Goal: Find specific page/section: Find specific page/section

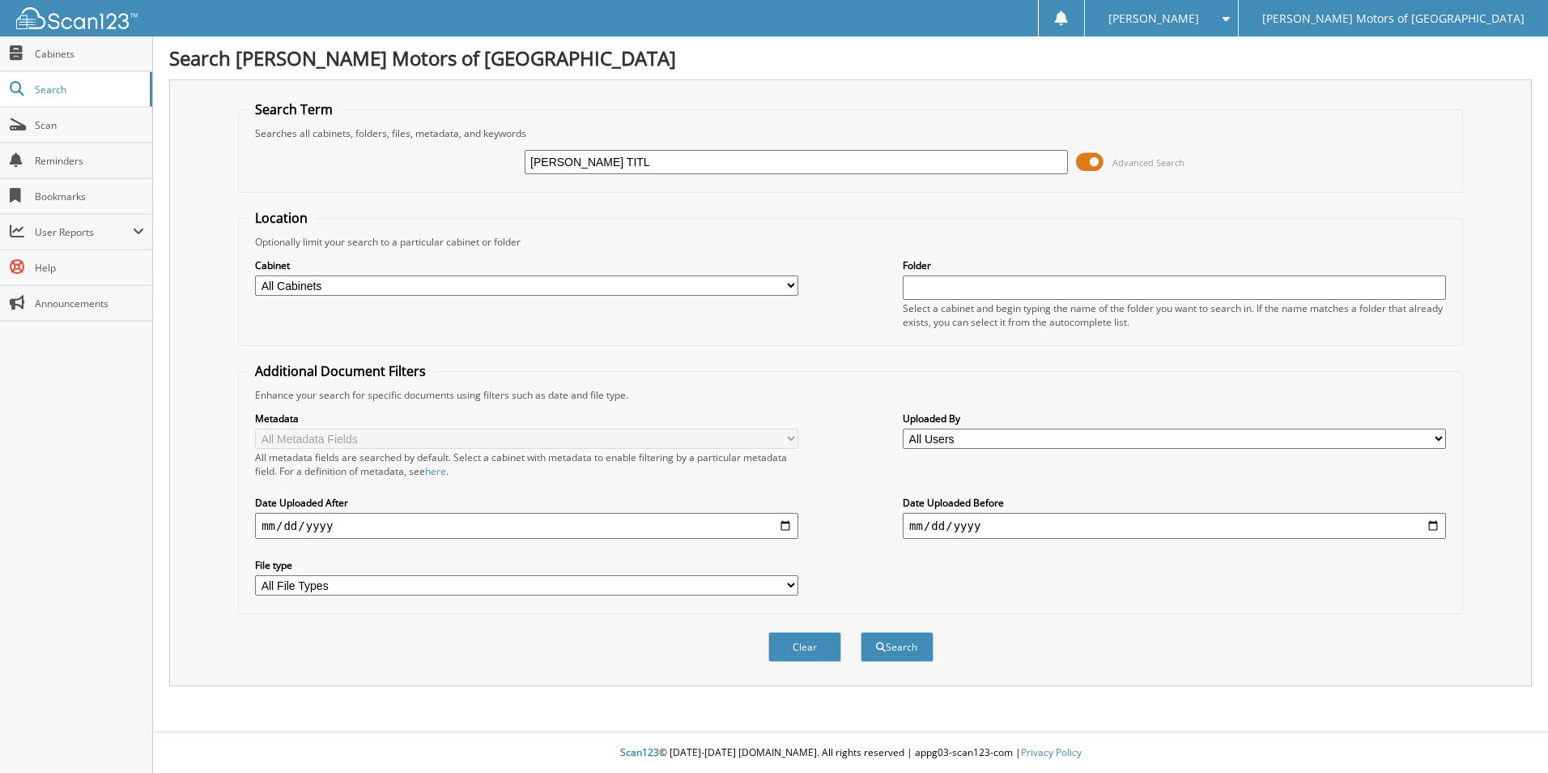
type input "BREWER TITL"
click at [861, 632] on button "Search" at bounding box center [897, 647] width 73 height 30
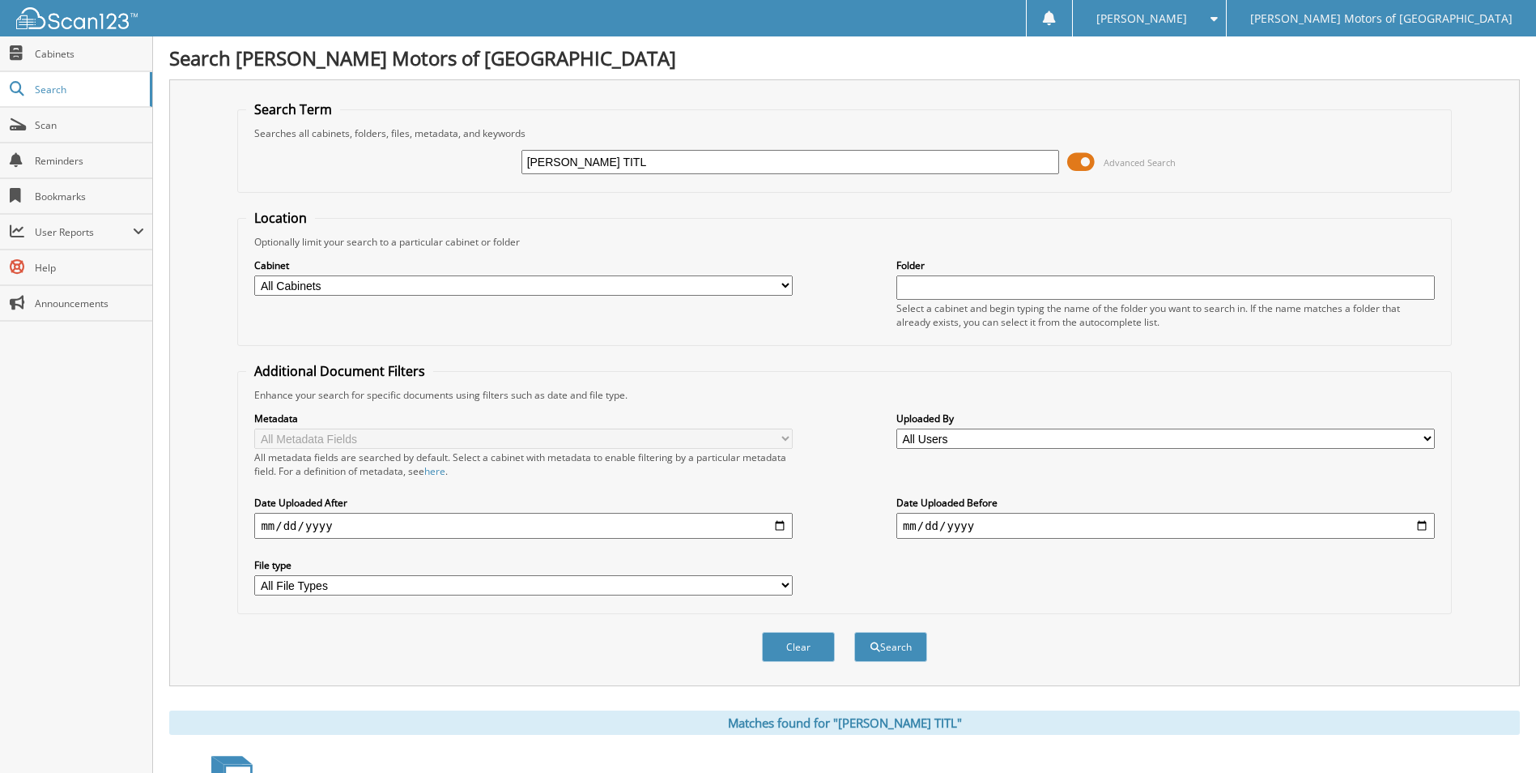
drag, startPoint x: 618, startPoint y: 159, endPoint x: 461, endPoint y: 159, distance: 157.1
click at [461, 159] on div "BREWER TITL Advanced Search" at bounding box center [844, 162] width 1196 height 44
type input "D"
type input "[PERSON_NAME]"
click at [854, 632] on button "Search" at bounding box center [890, 647] width 73 height 30
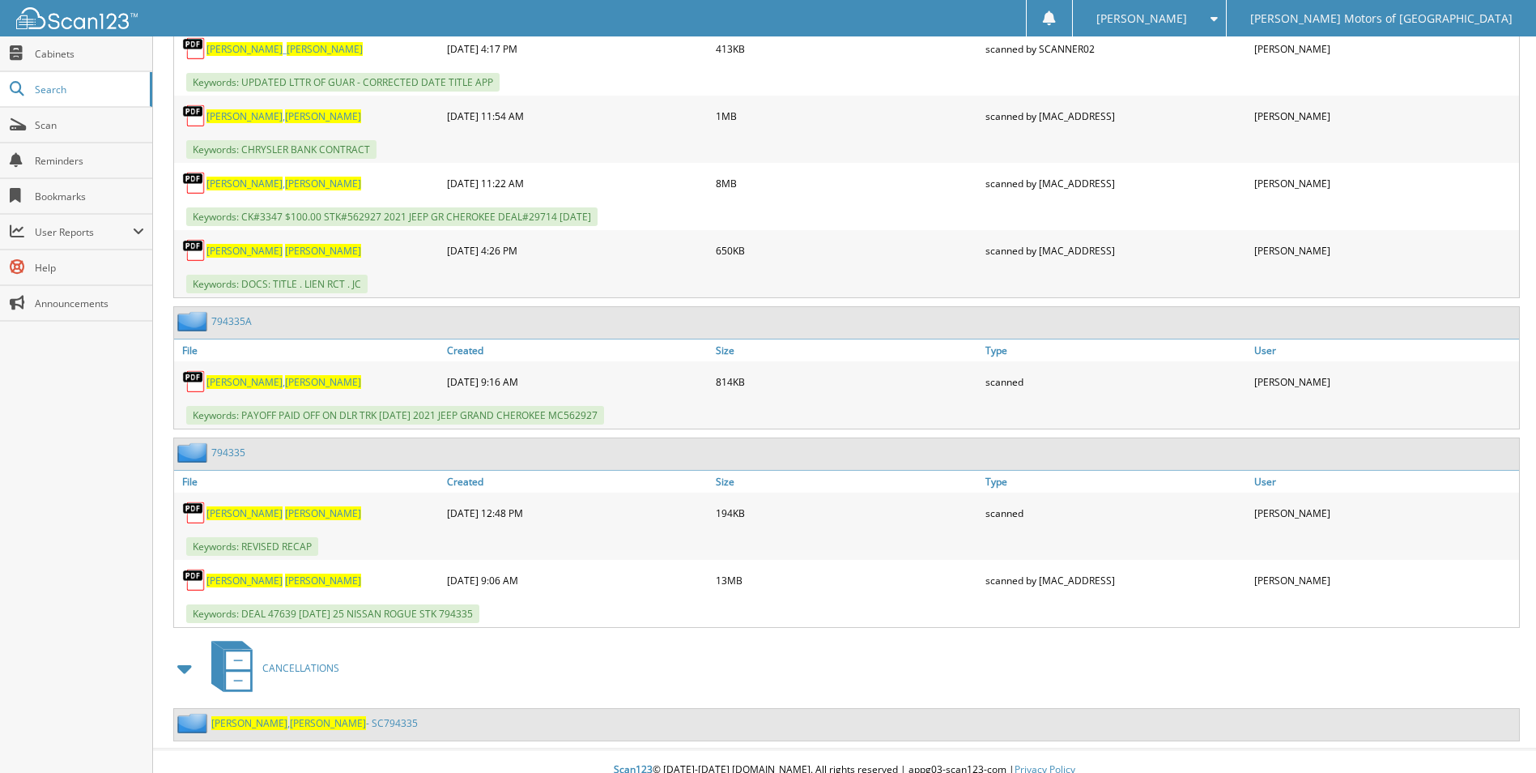
scroll to position [934, 0]
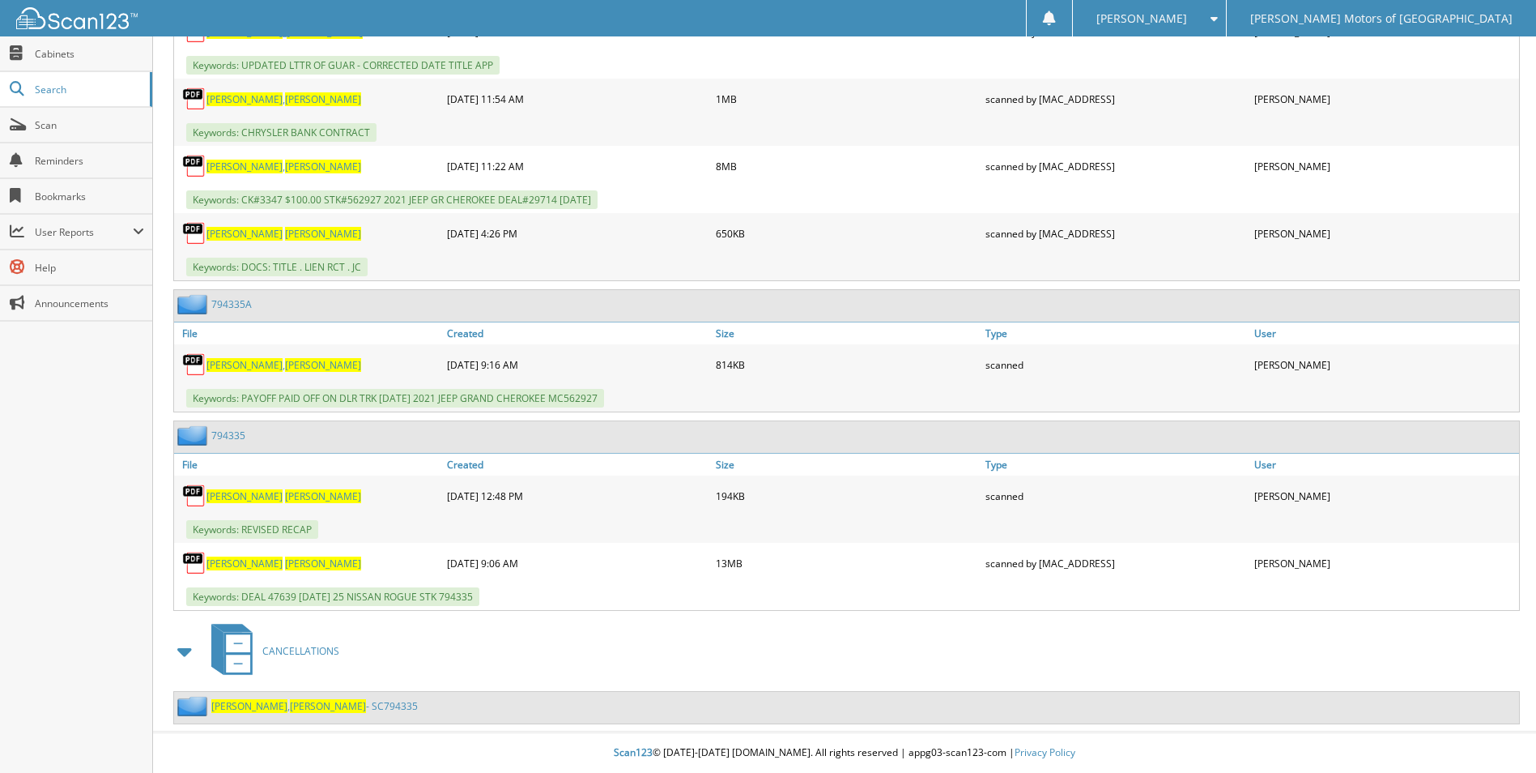
click at [285, 559] on span "[PERSON_NAME]" at bounding box center [323, 563] width 76 height 14
click at [285, 560] on span "[PERSON_NAME]" at bounding box center [323, 563] width 76 height 14
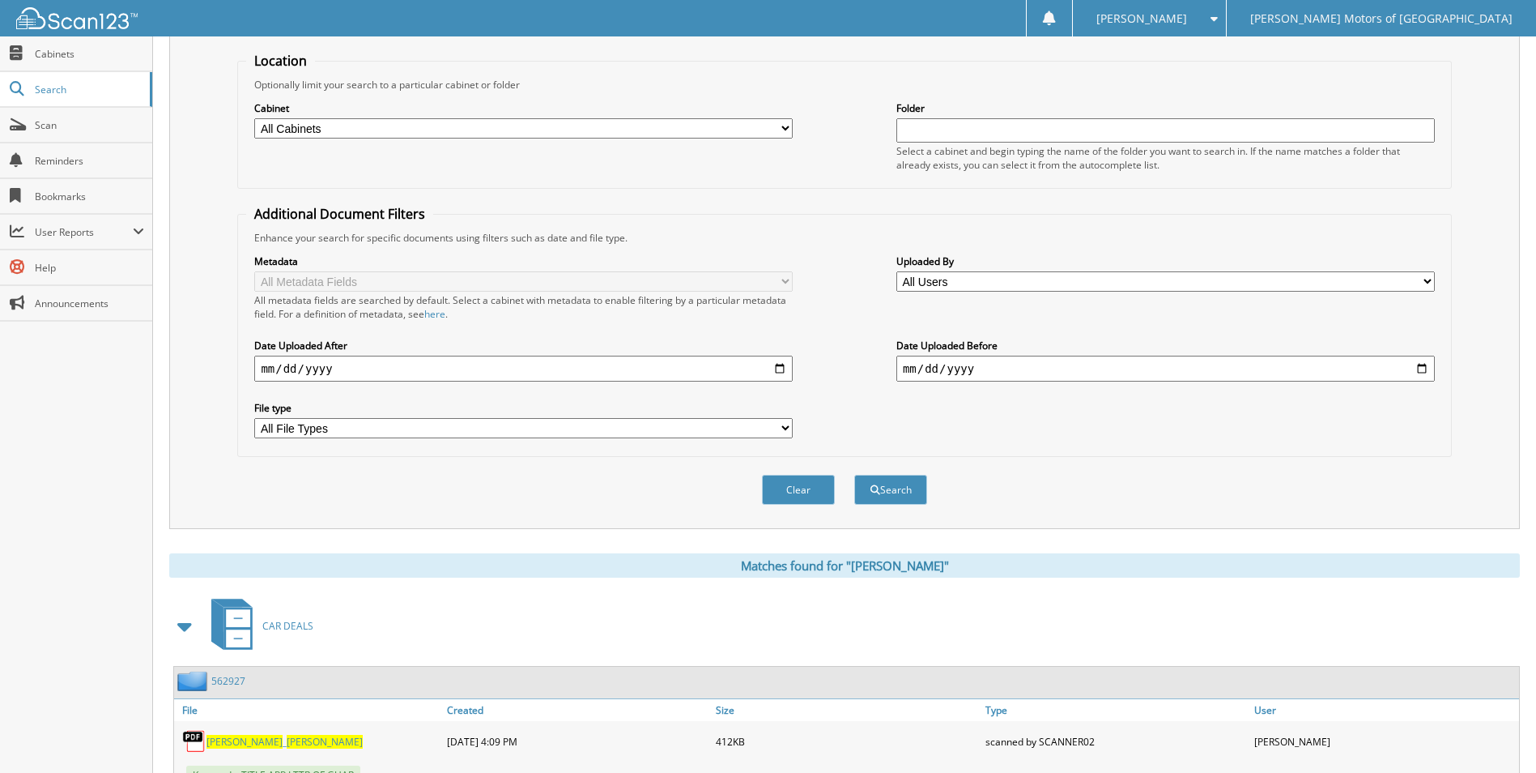
scroll to position [0, 0]
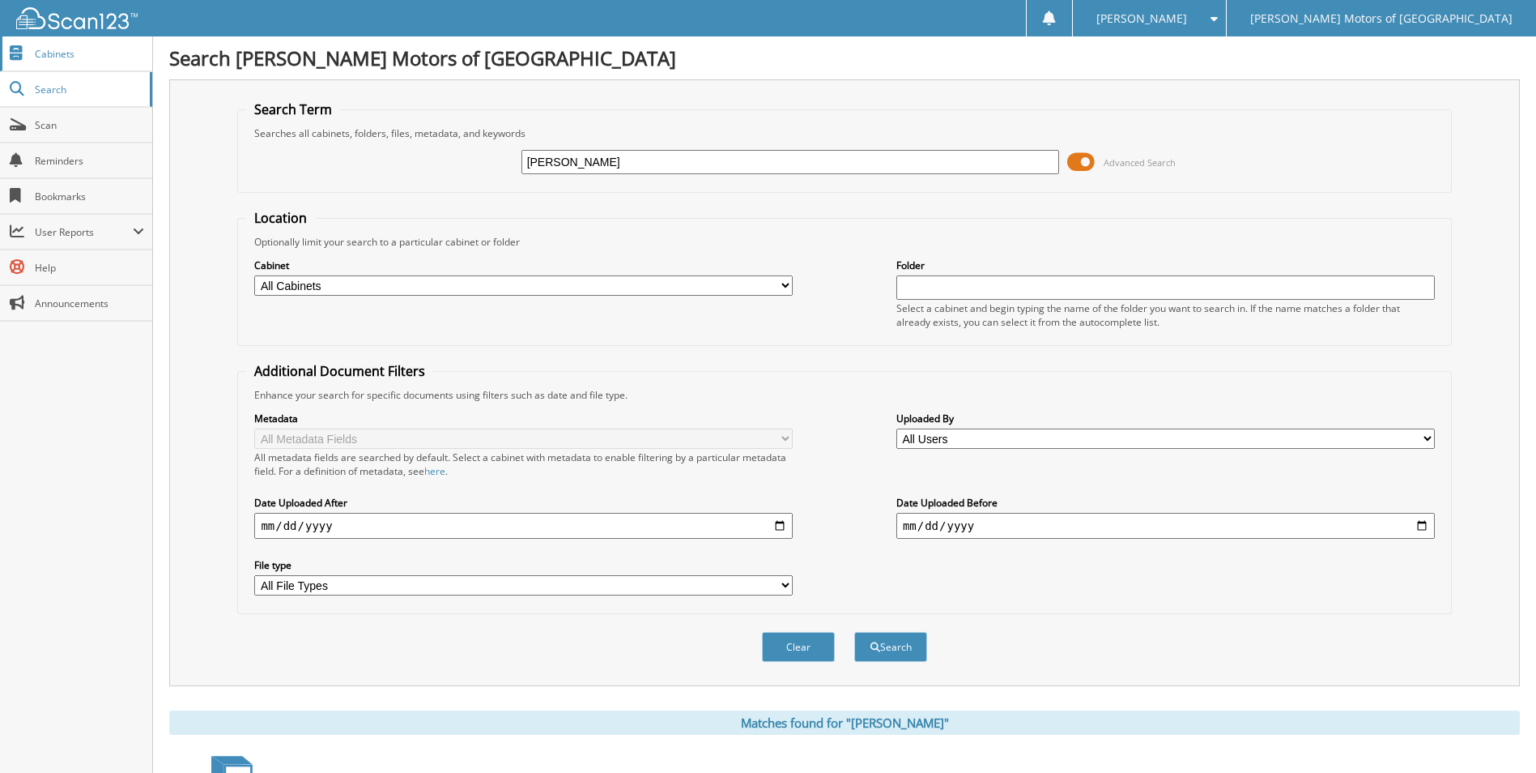
click at [99, 44] on link "Cabinets" at bounding box center [76, 53] width 152 height 35
